Goal: Find specific page/section: Find specific page/section

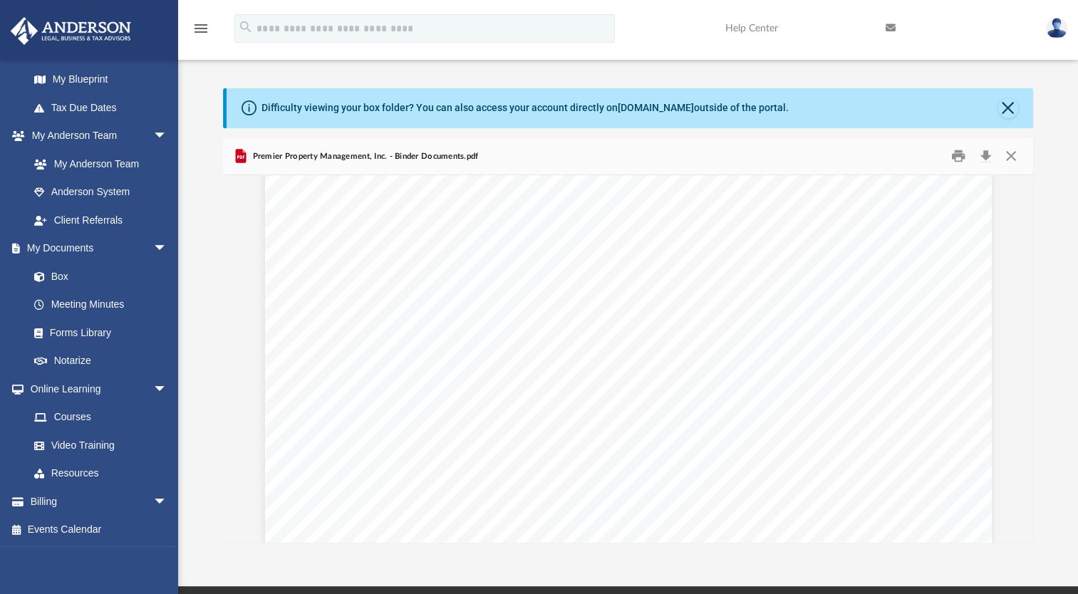
scroll to position [194, 0]
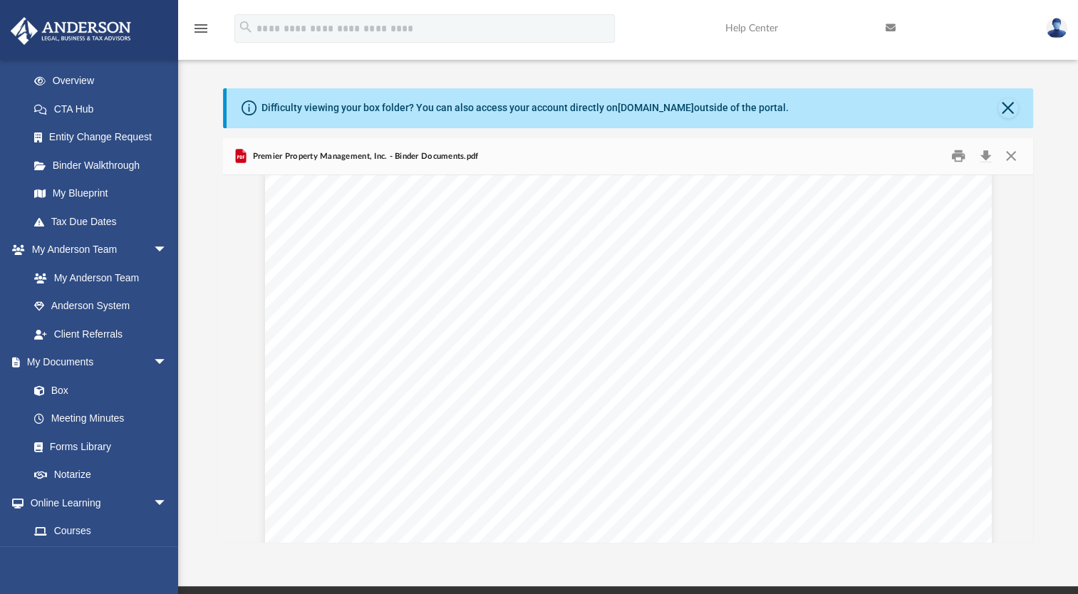
click at [101, 375] on link "My Documents arrow_drop_down" at bounding box center [96, 362] width 172 height 28
click at [71, 392] on link "Box" at bounding box center [97, 390] width 155 height 28
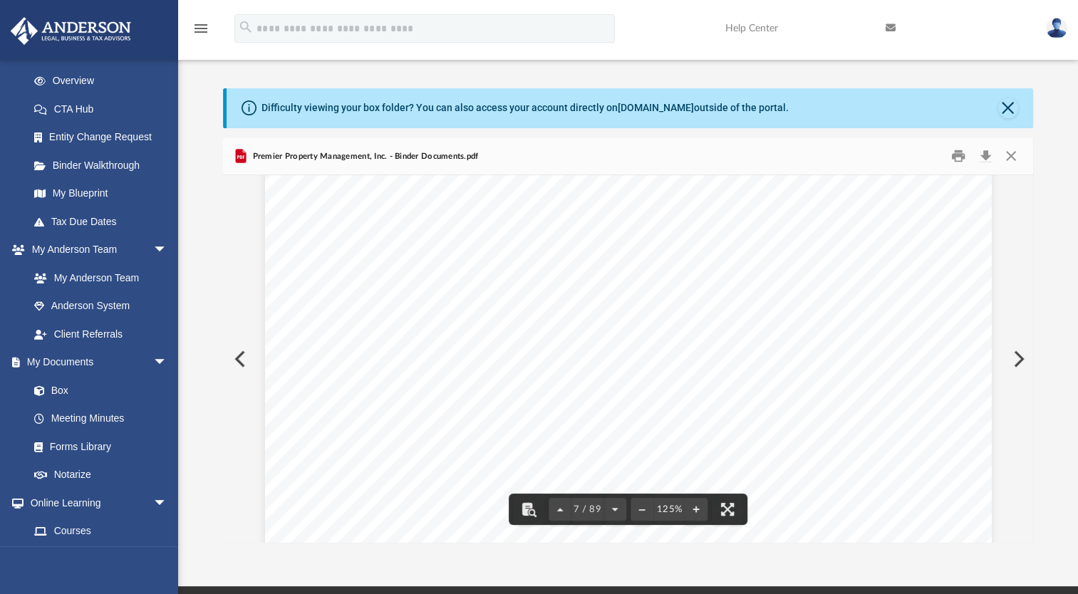
click at [58, 21] on img at bounding box center [70, 31] width 129 height 28
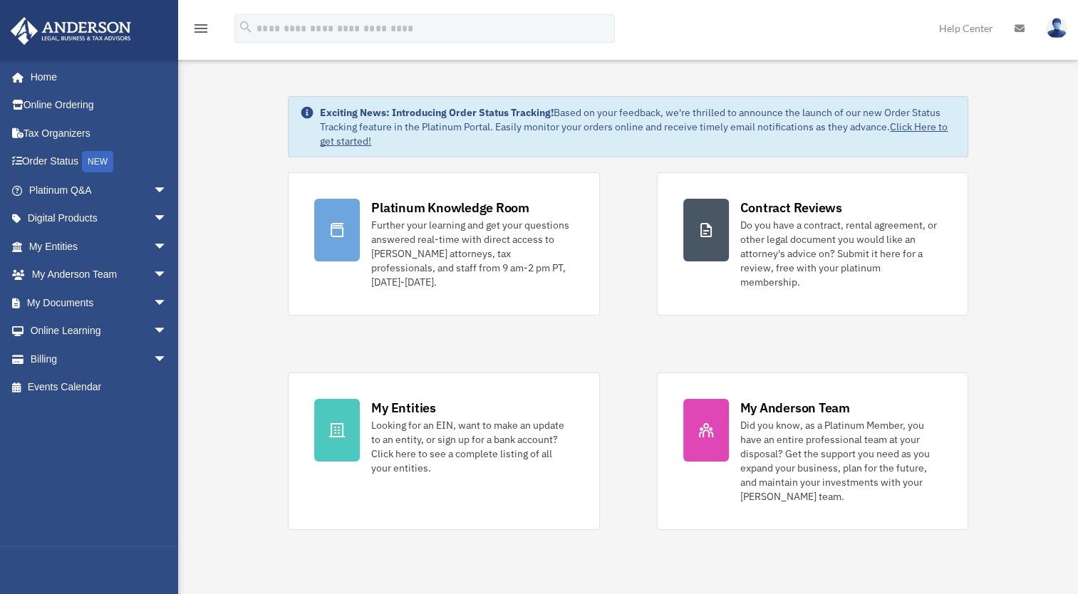
click at [91, 309] on link "My Documents arrow_drop_down" at bounding box center [99, 303] width 179 height 28
click at [153, 304] on span "arrow_drop_down" at bounding box center [167, 303] width 28 height 29
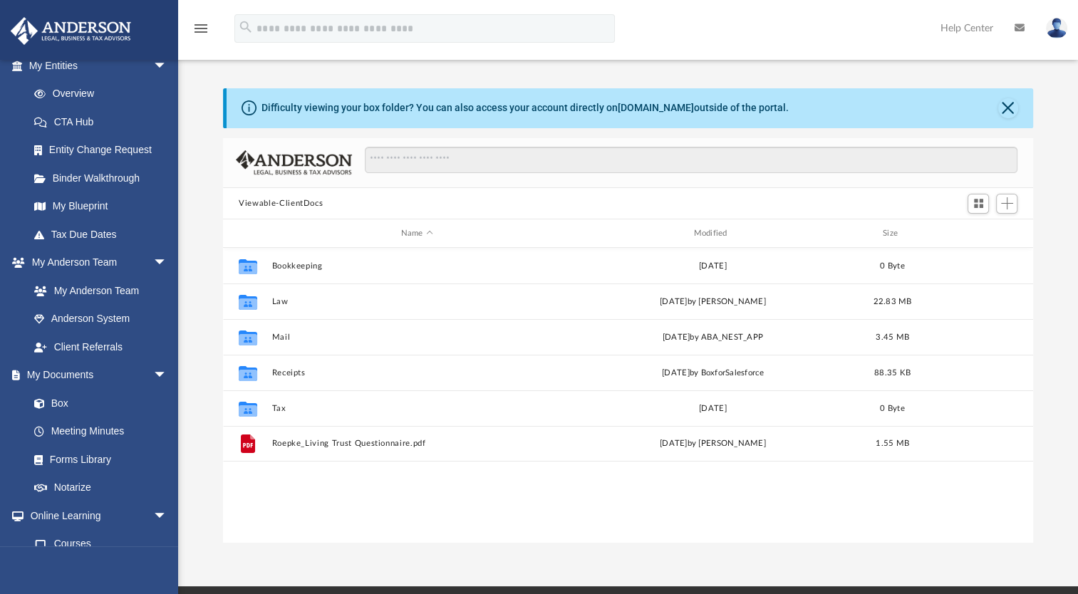
scroll to position [182, 0]
click at [85, 411] on link "Box" at bounding box center [97, 402] width 155 height 28
click at [274, 299] on button "Law" at bounding box center [417, 301] width 290 height 9
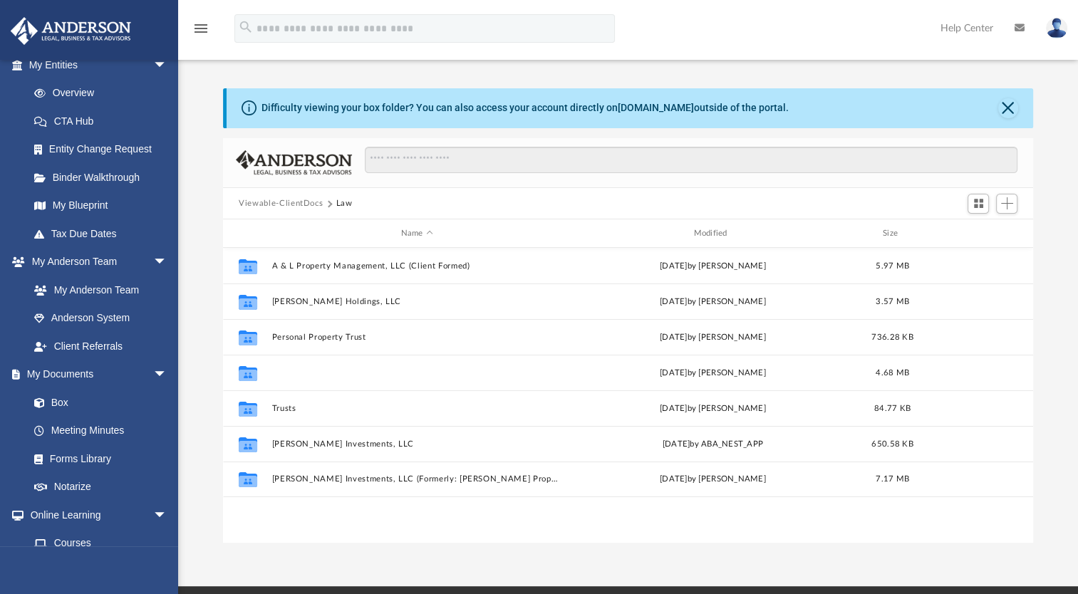
click at [313, 368] on button "Premier Property Management, Inc." at bounding box center [417, 372] width 290 height 9
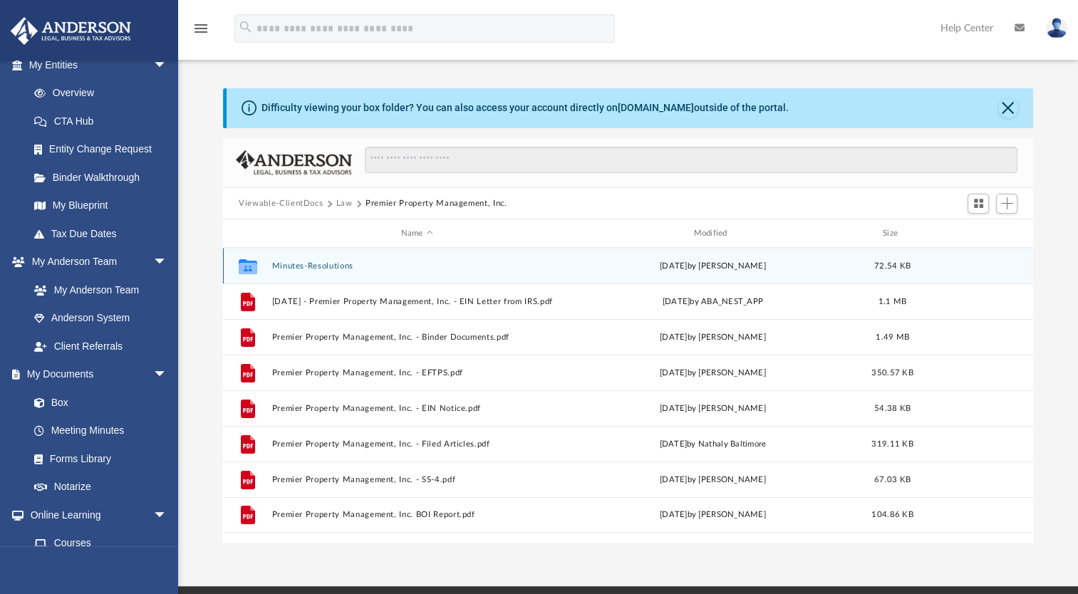
scroll to position [0, 0]
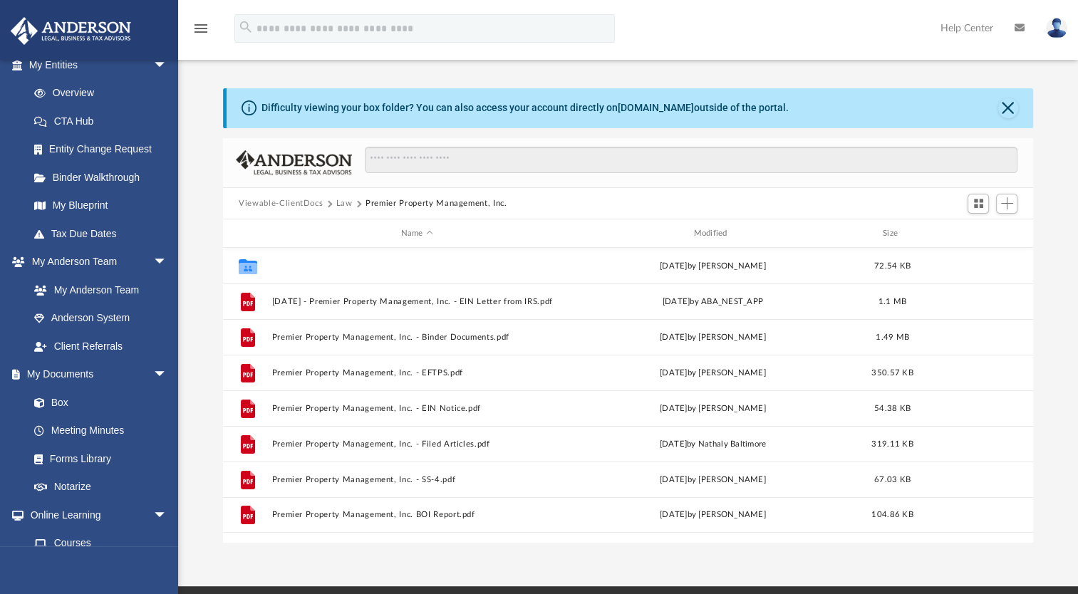
click at [299, 266] on button "Minutes-Resolutions" at bounding box center [417, 265] width 290 height 9
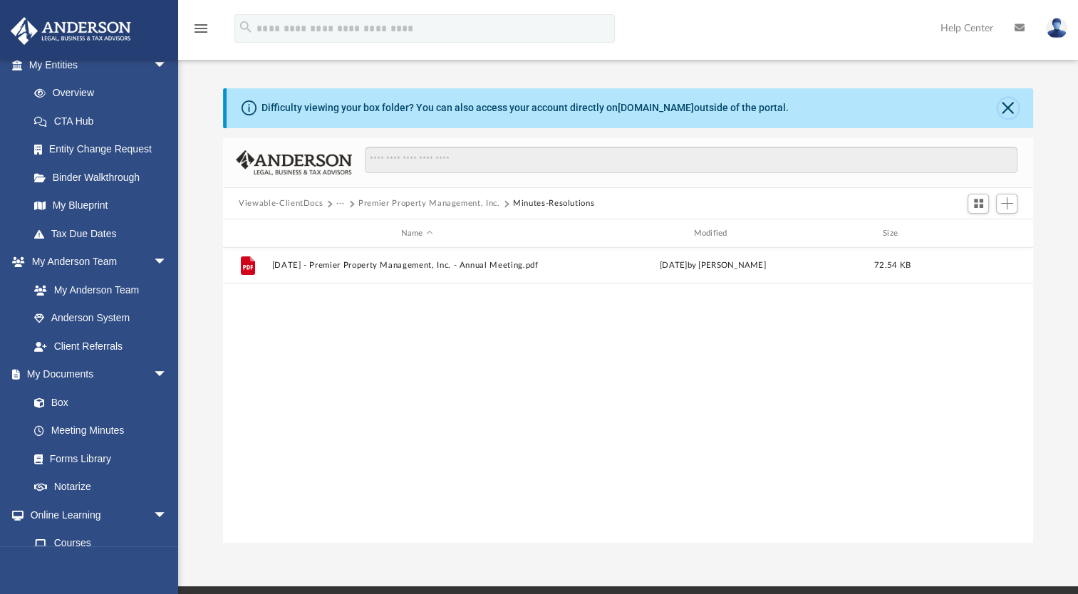
click at [1015, 107] on button "Close" at bounding box center [1008, 108] width 20 height 20
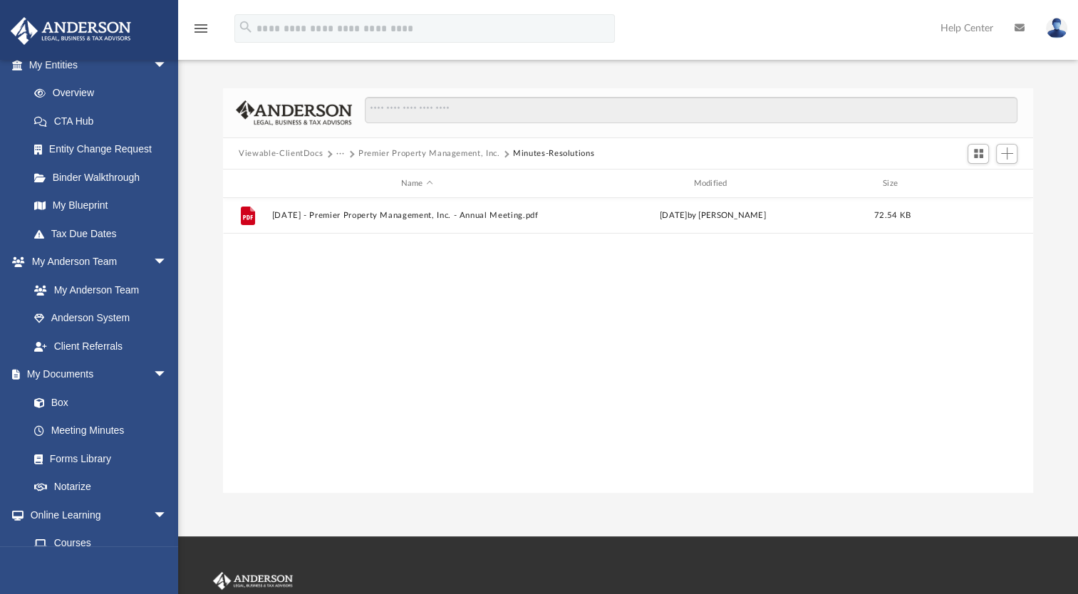
click at [83, 420] on link "Meeting Minutes" at bounding box center [101, 431] width 162 height 28
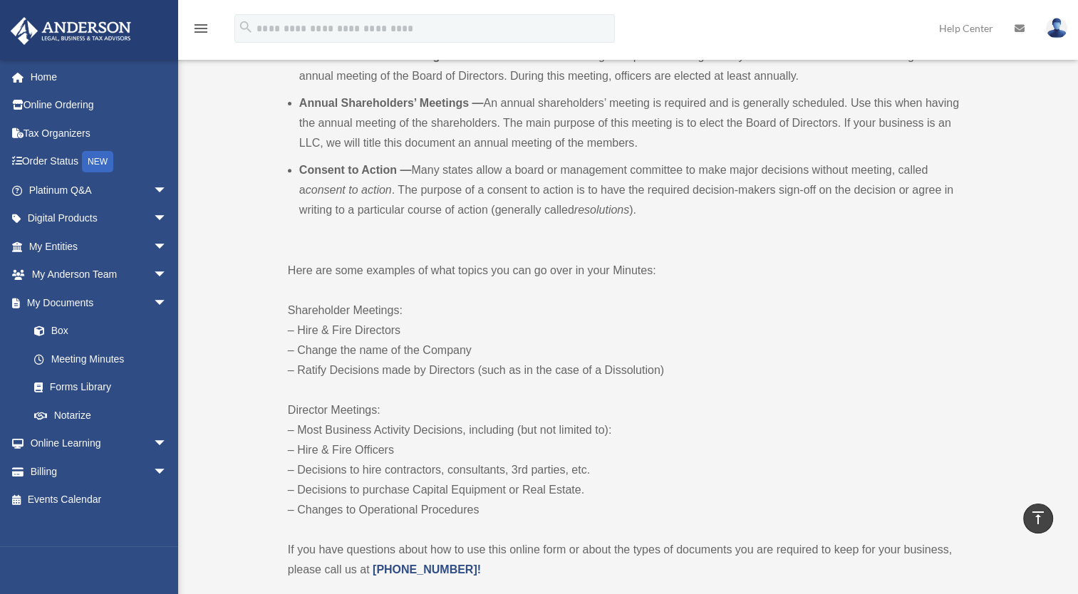
scroll to position [515, 0]
